Goal: Information Seeking & Learning: Learn about a topic

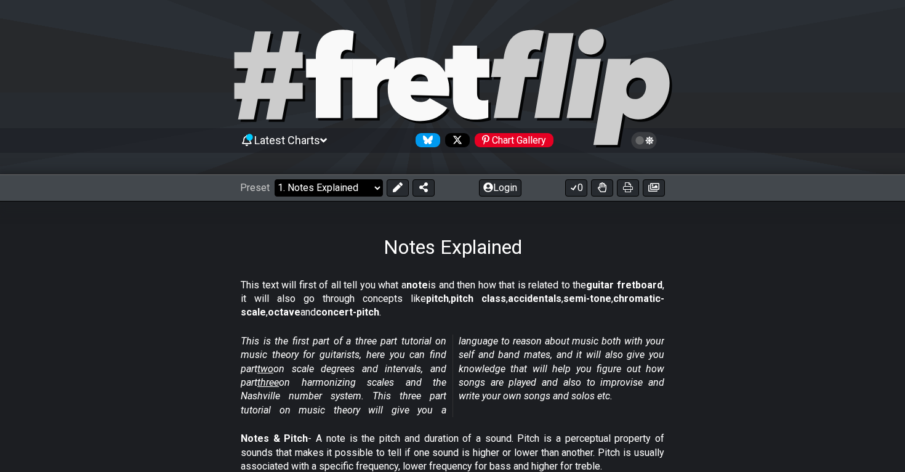
click at [366, 186] on select "Welcome to #fretflip! Initial Preset Custom Preset Minor Pentatonic Major Penta…" at bounding box center [329, 187] width 108 height 17
click at [275, 179] on select "Welcome to #fretflip! Initial Preset Custom Preset Minor Pentatonic Major Penta…" at bounding box center [329, 187] width 108 height 17
click at [319, 188] on select "Welcome to #fretflip! Initial Preset Custom Preset Minor Pentatonic Major Penta…" at bounding box center [329, 187] width 108 height 17
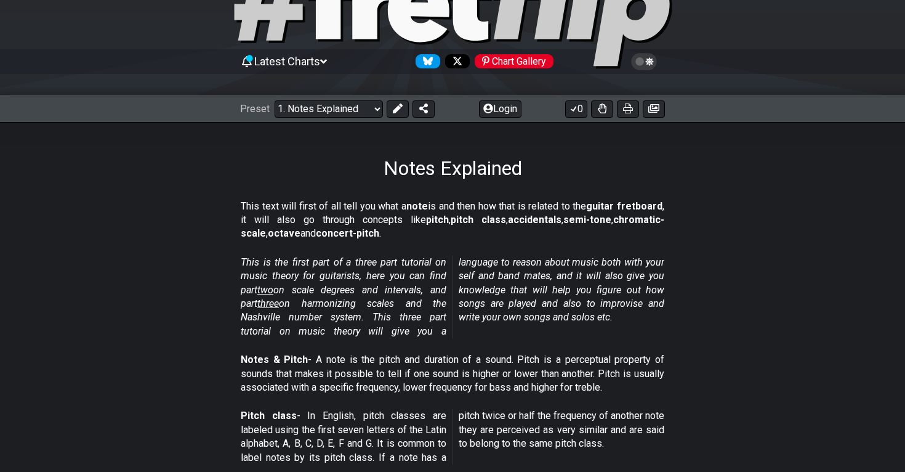
scroll to position [68, 0]
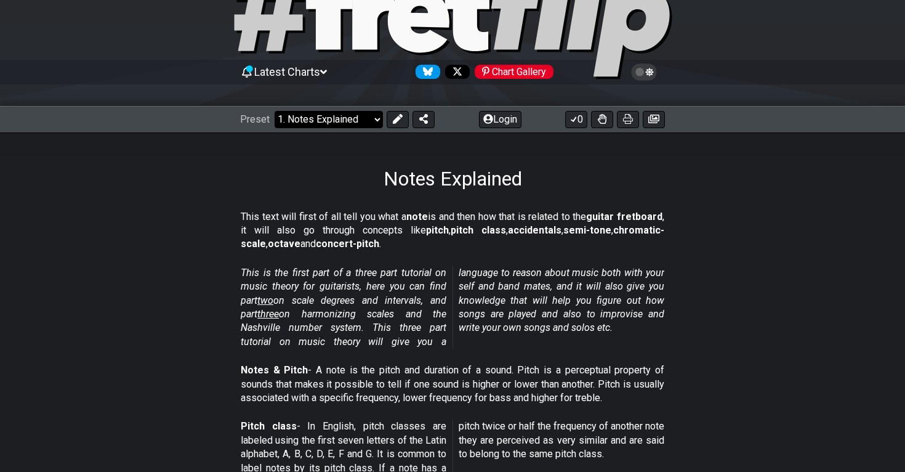
click at [371, 124] on select "Welcome to #fretflip! Initial Preset Custom Preset Minor Pentatonic Major Penta…" at bounding box center [329, 119] width 108 height 17
click at [275, 111] on select "Welcome to #fretflip! Initial Preset Custom Preset Minor Pentatonic Major Penta…" at bounding box center [329, 119] width 108 height 17
select select "/common-guitar-chords"
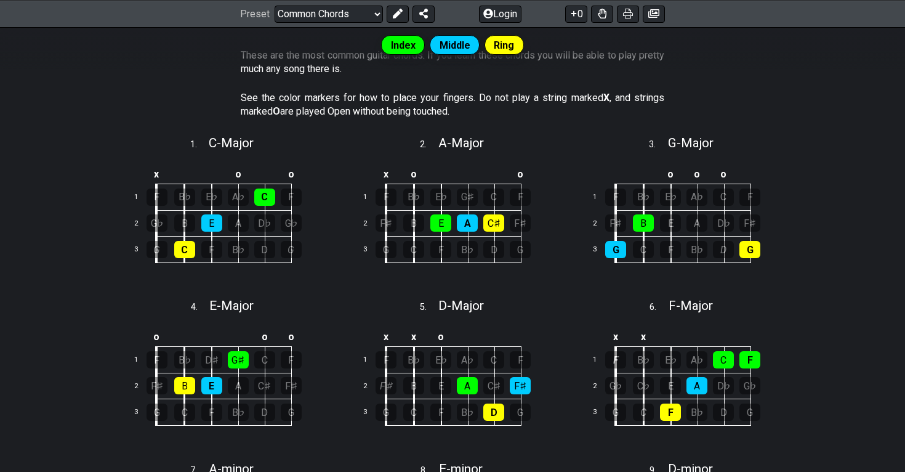
scroll to position [275, 0]
